Goal: Answer question/provide support

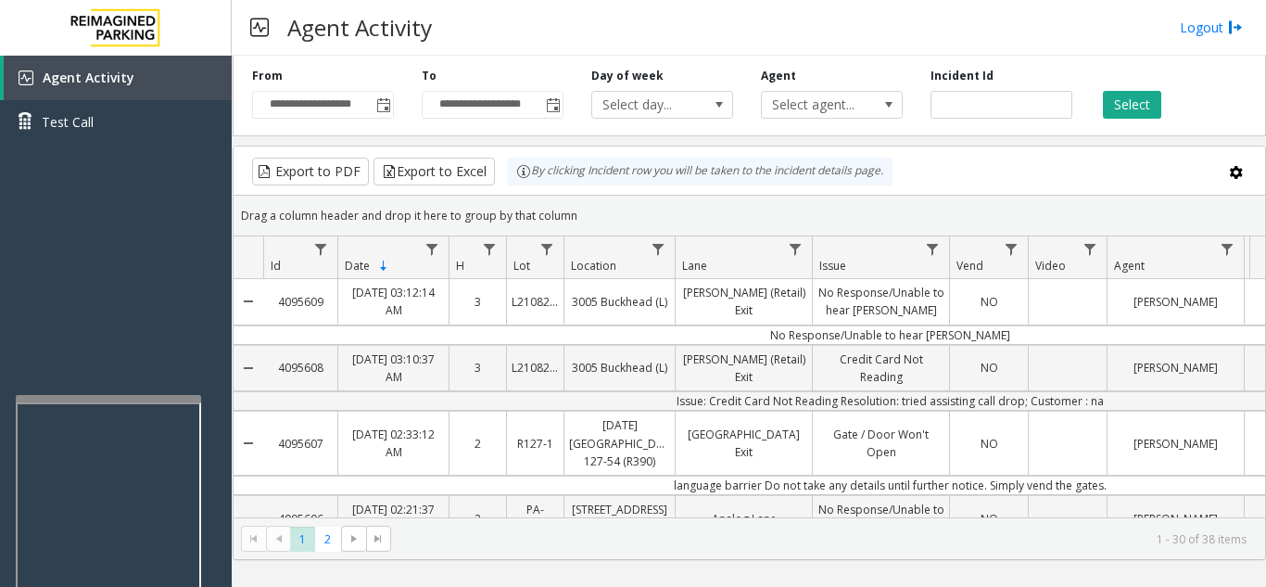
click at [1222, 81] on div "Select" at bounding box center [1171, 93] width 170 height 51
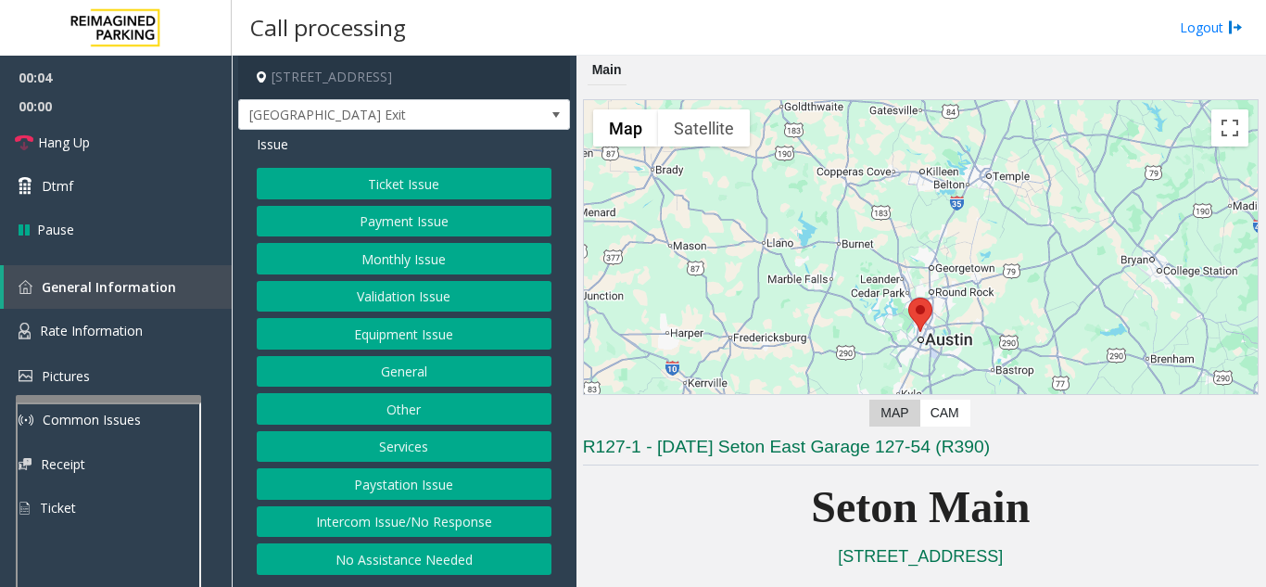
scroll to position [278, 0]
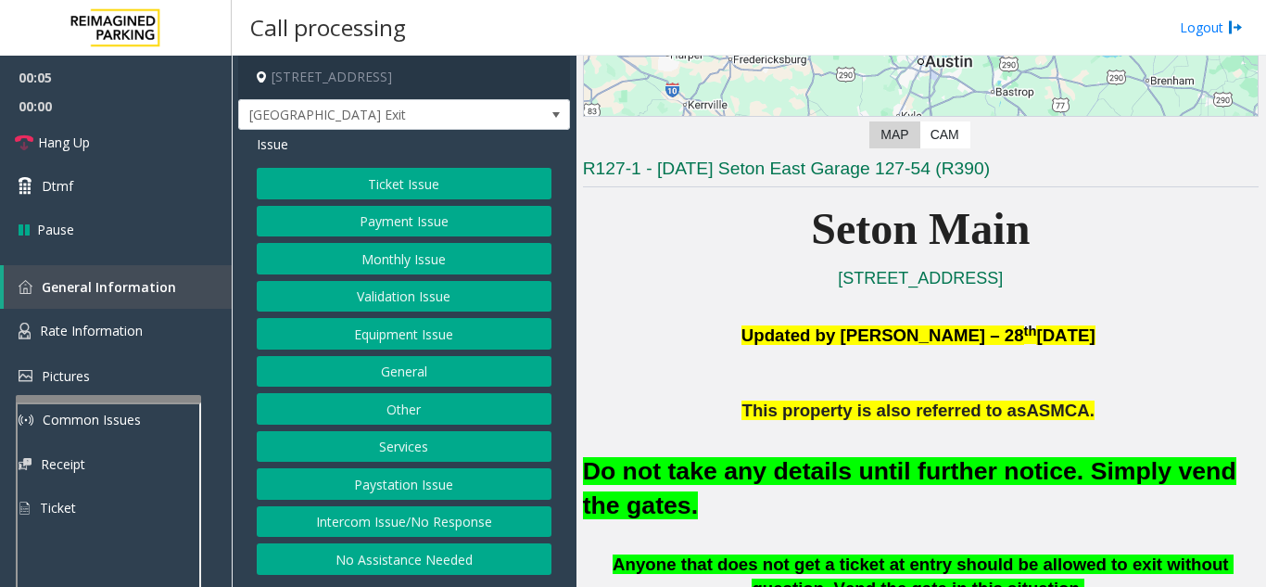
click at [334, 341] on button "Equipment Issue" at bounding box center [404, 334] width 295 height 32
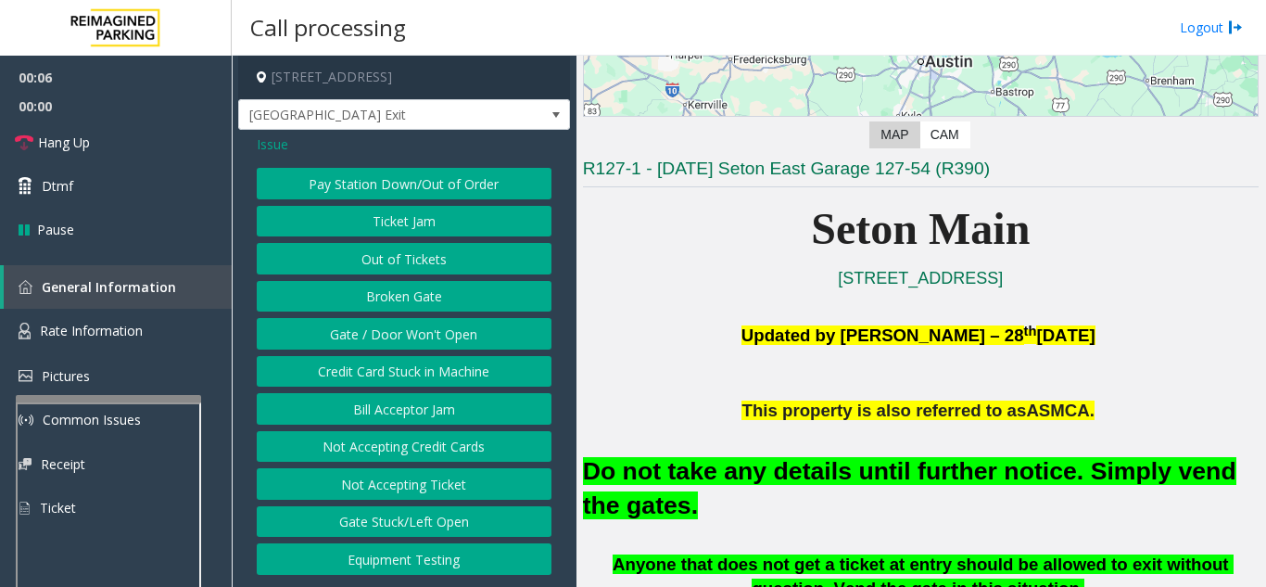
click at [334, 341] on button "Gate / Door Won't Open" at bounding box center [404, 334] width 295 height 32
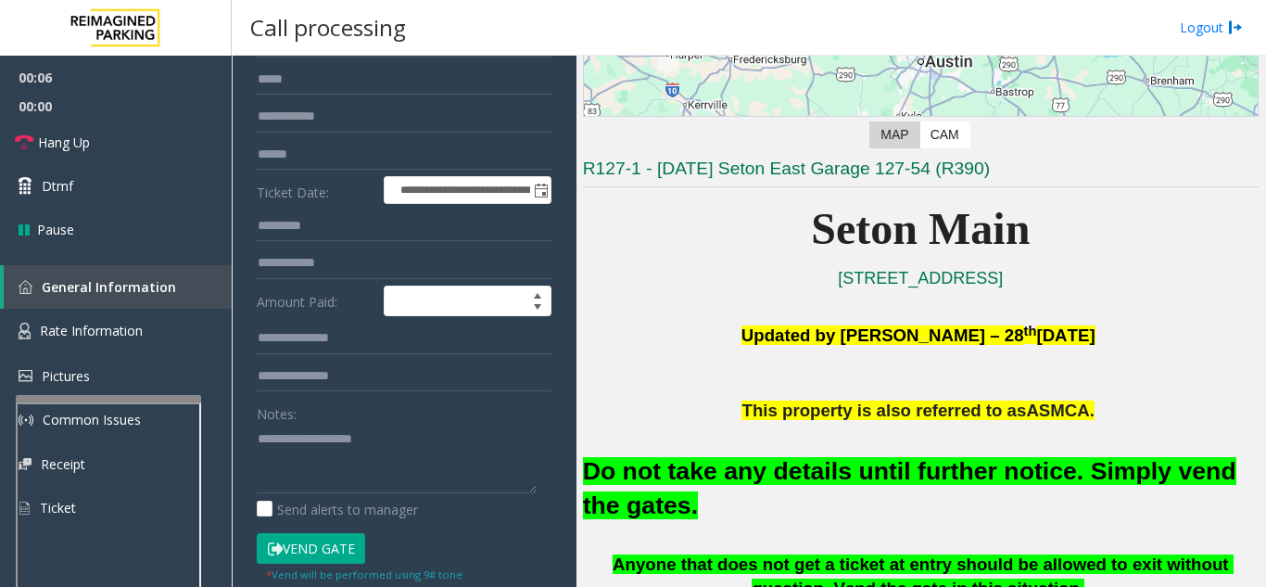
scroll to position [185, 0]
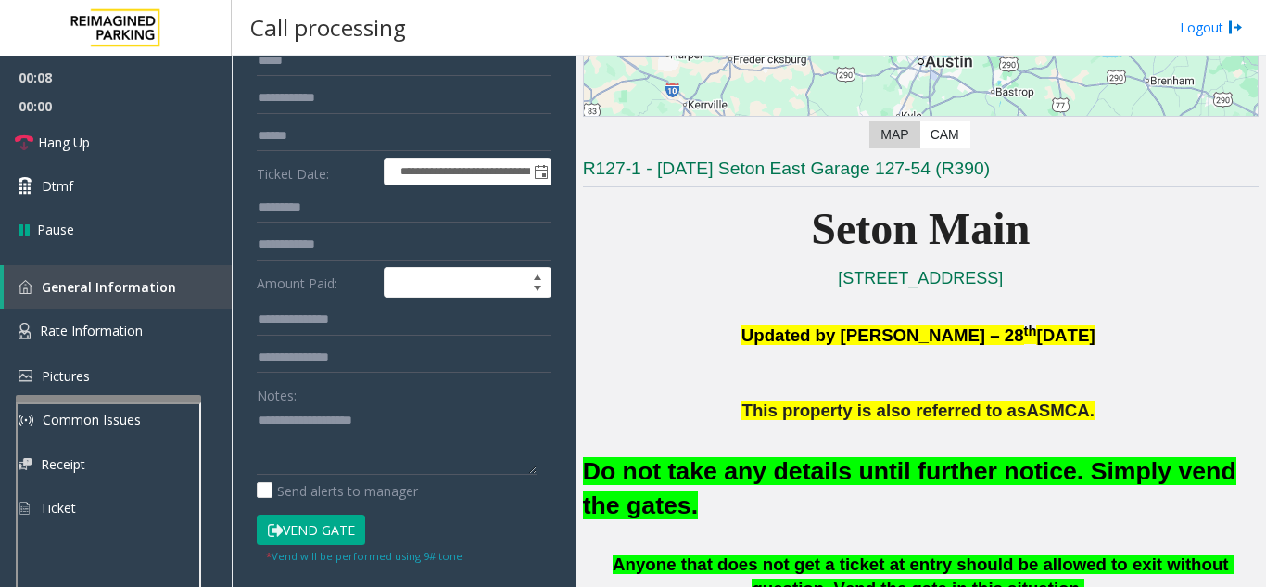
click at [325, 533] on button "Vend Gate" at bounding box center [311, 530] width 108 height 32
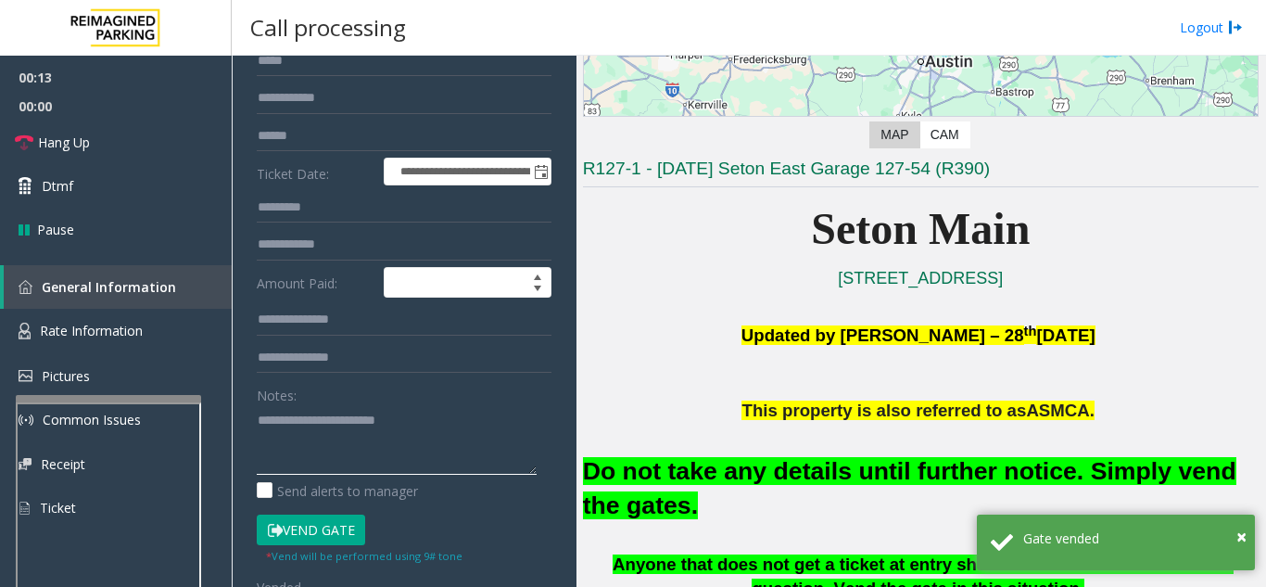
click at [481, 423] on textarea at bounding box center [397, 439] width 280 height 69
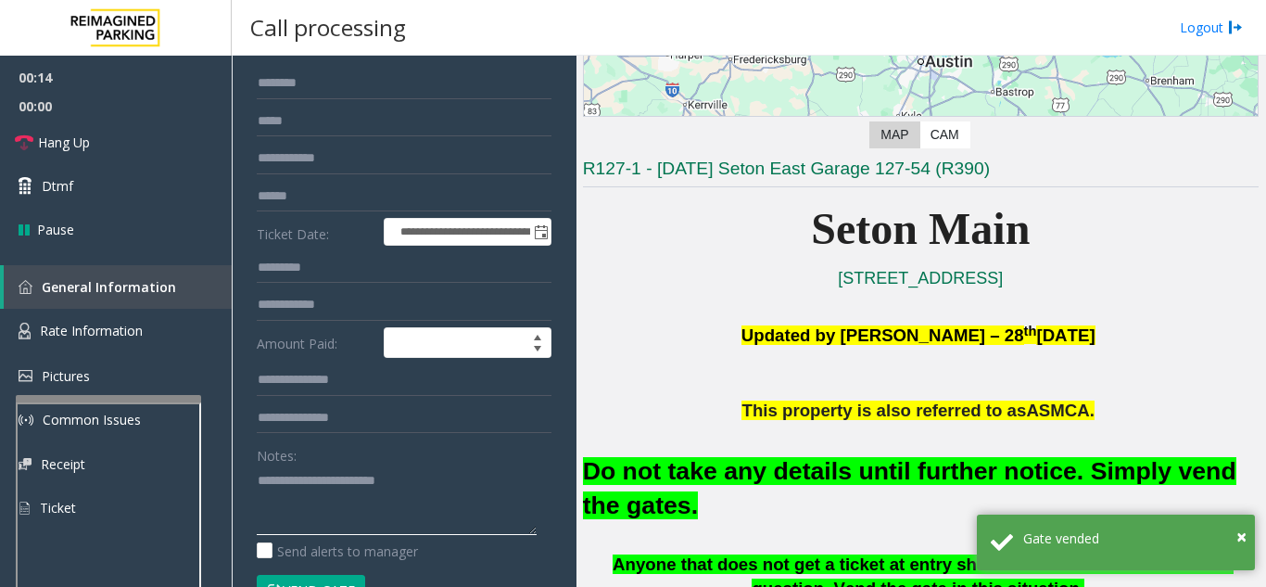
scroll to position [93, 0]
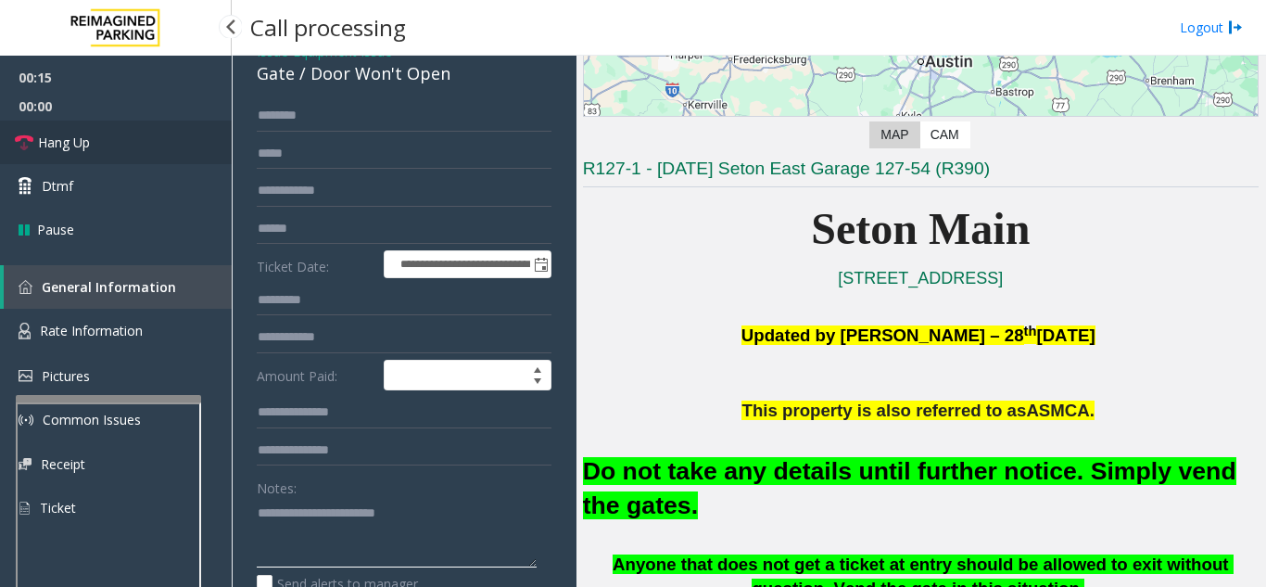
type textarea "**********"
click at [180, 152] on link "Hang Up" at bounding box center [116, 142] width 232 height 44
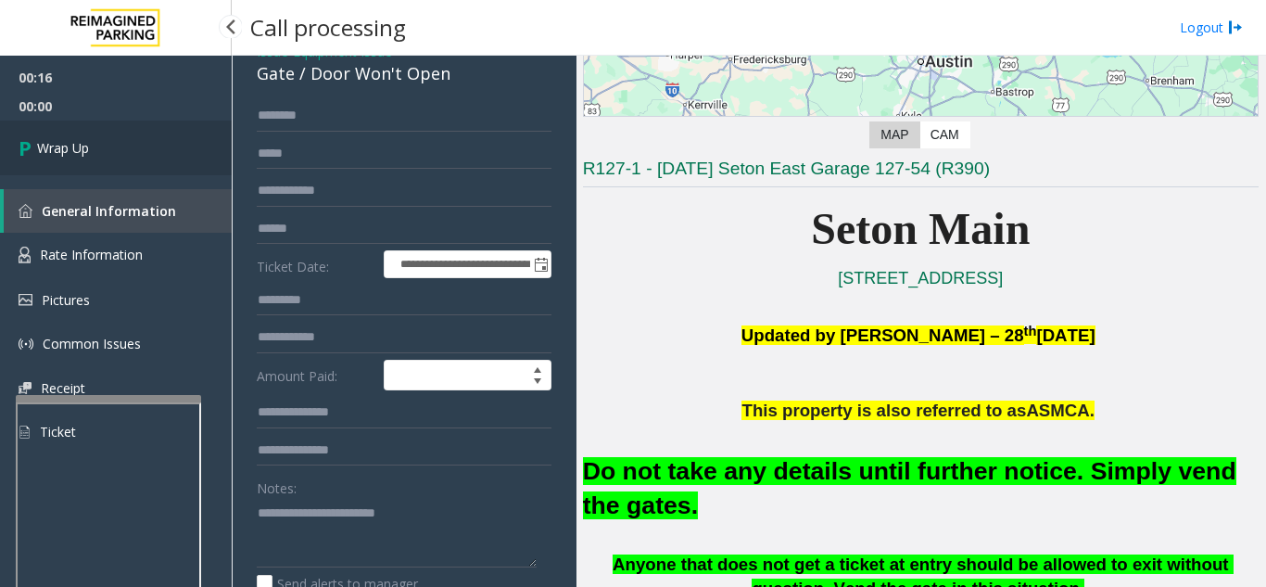
click at [178, 158] on link "Wrap Up" at bounding box center [116, 147] width 232 height 55
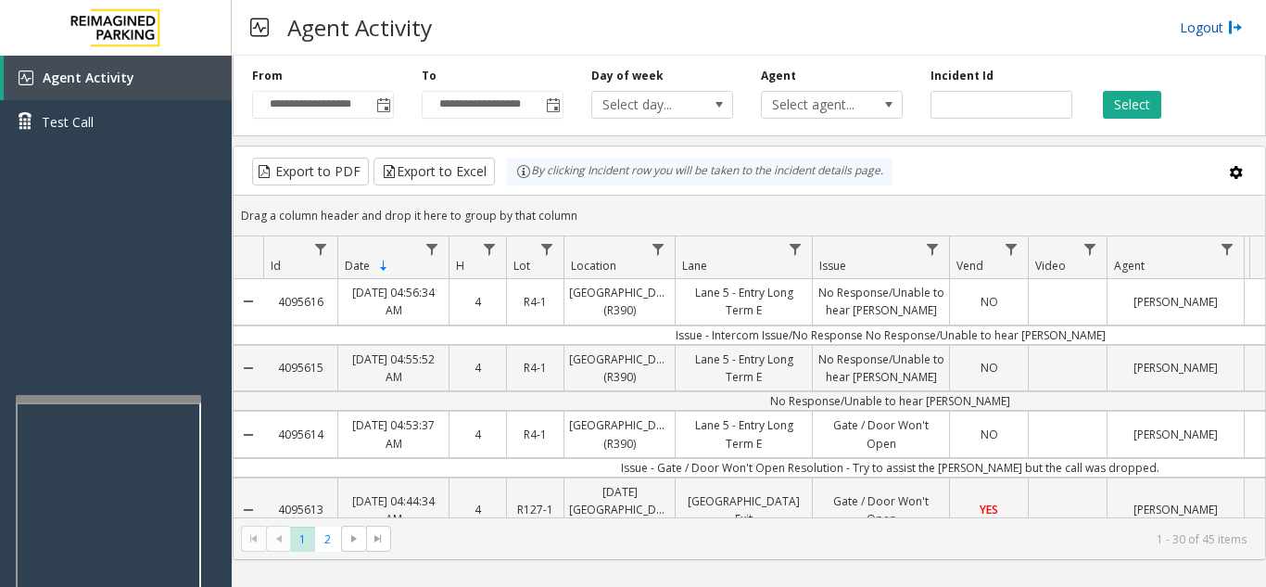
click at [1193, 27] on link "Logout" at bounding box center [1211, 27] width 63 height 19
